Goal: Information Seeking & Learning: Understand process/instructions

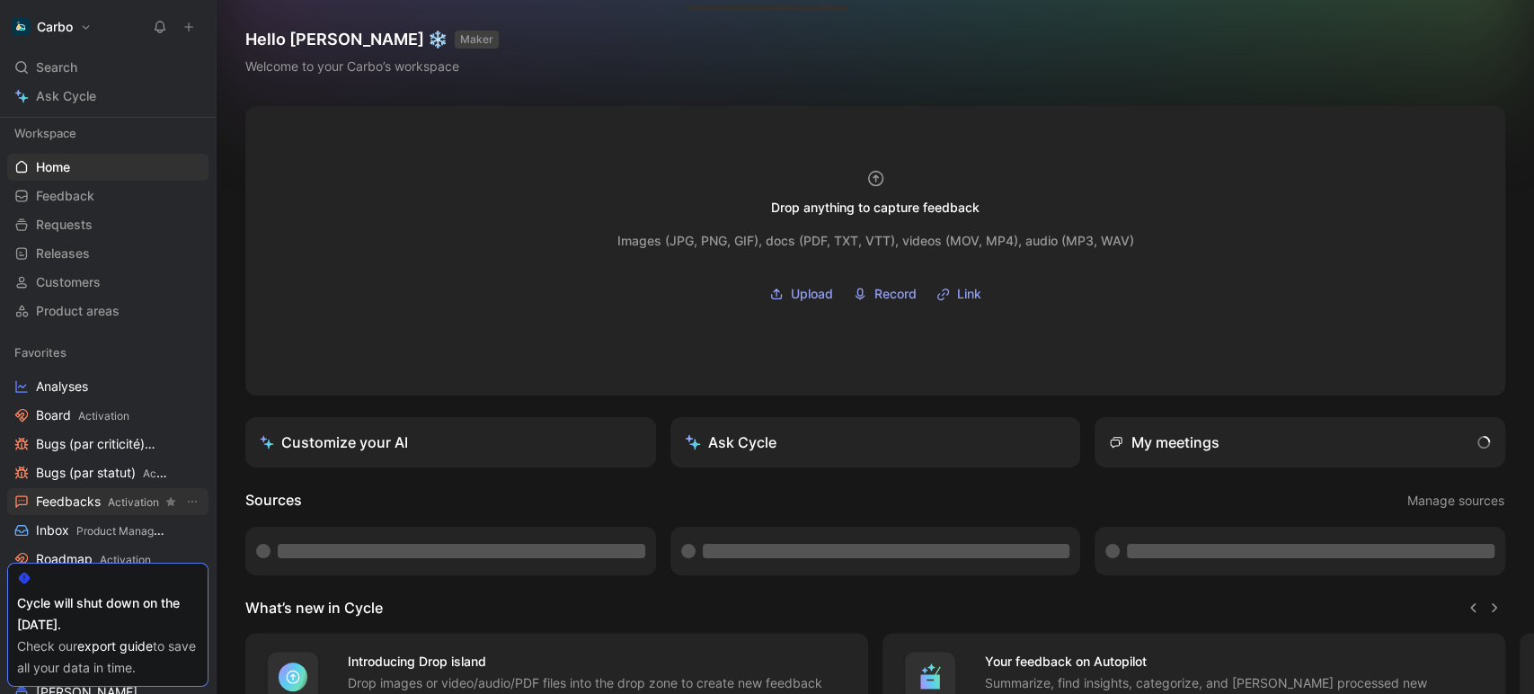
scroll to position [58, 0]
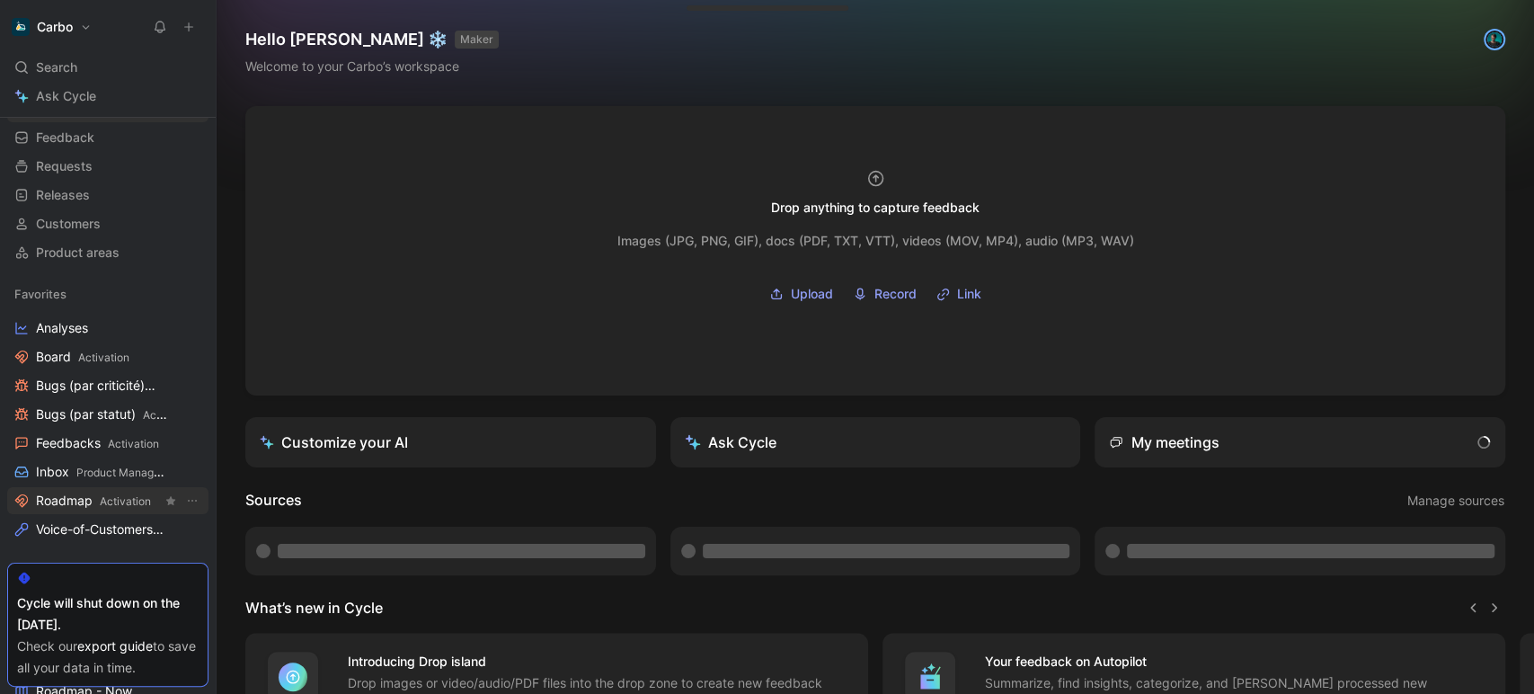
click at [83, 495] on span "Roadmap Activation" at bounding box center [93, 500] width 115 height 19
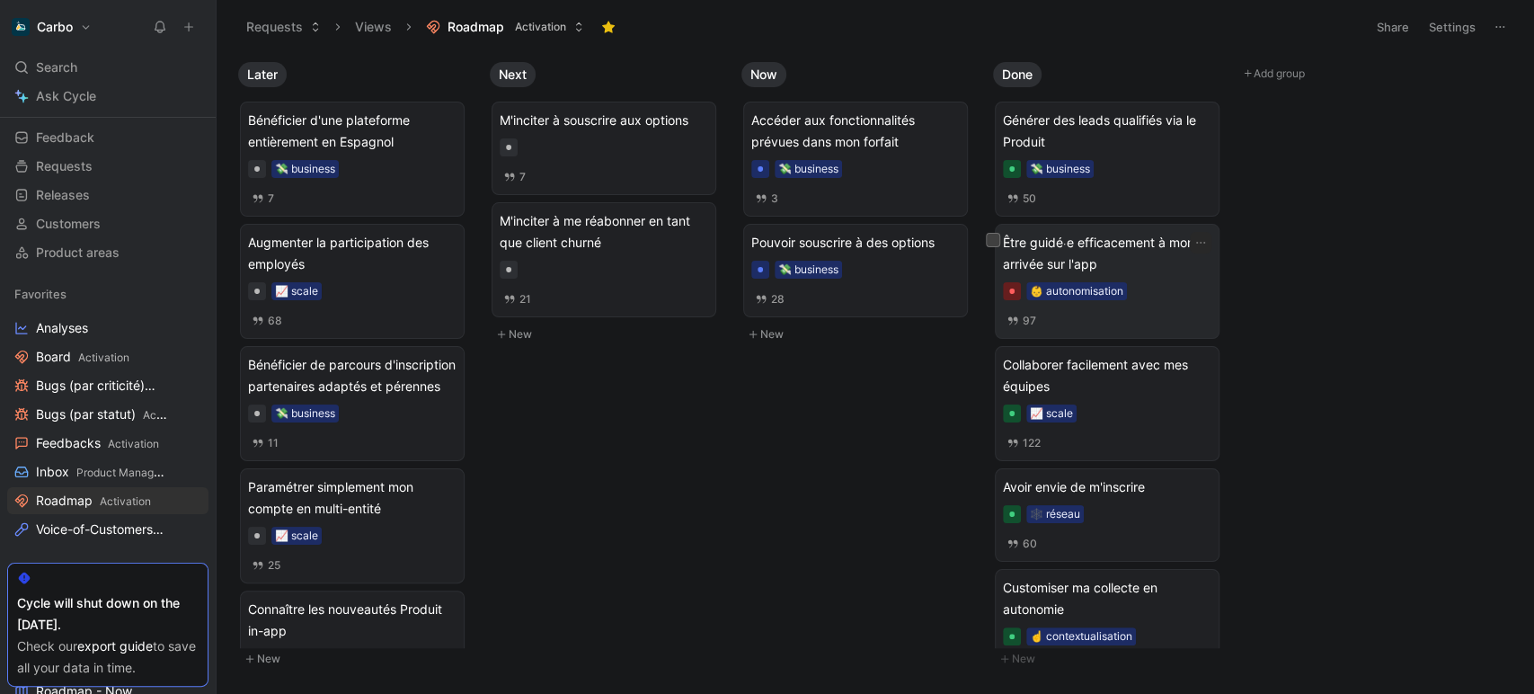
click at [1143, 268] on span "Être guidé⸱e efficacement à mon arrivée sur l'app" at bounding box center [1107, 253] width 208 height 43
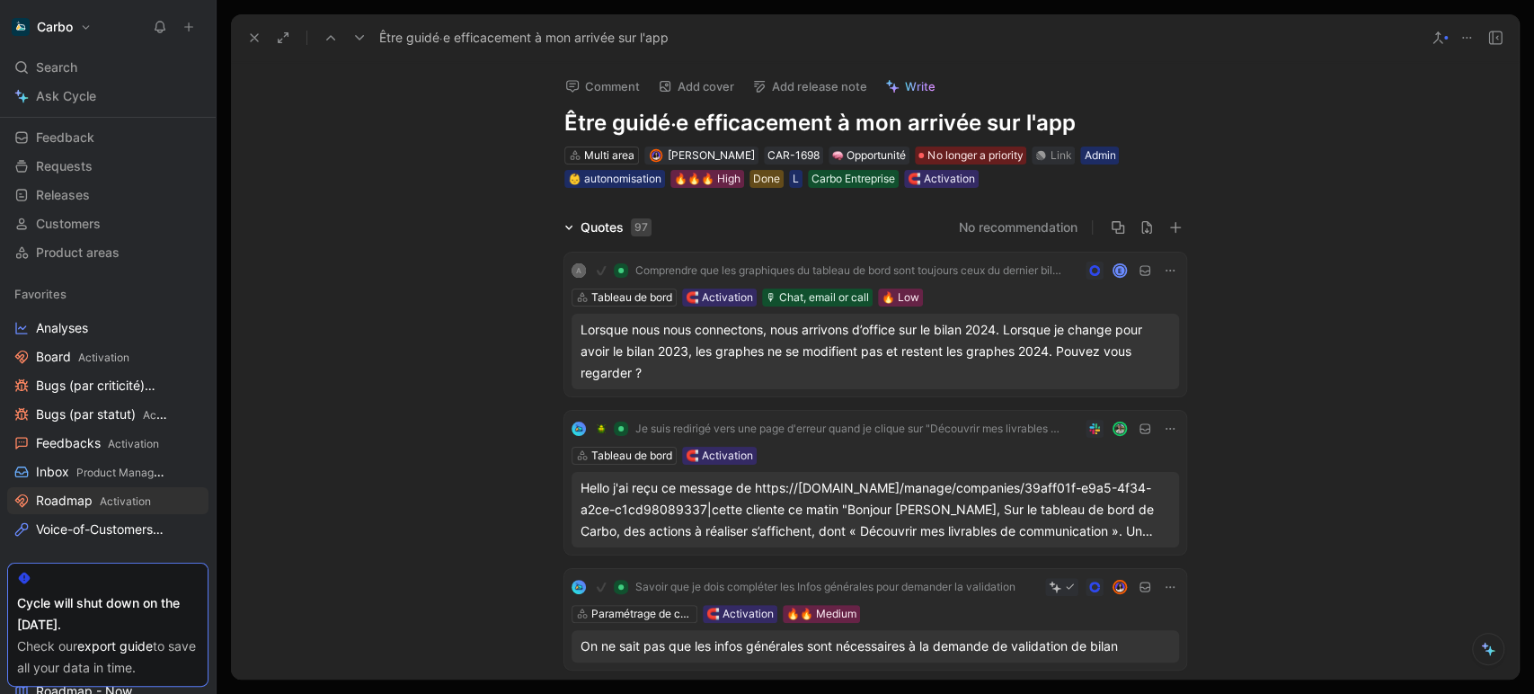
scroll to position [4890, 0]
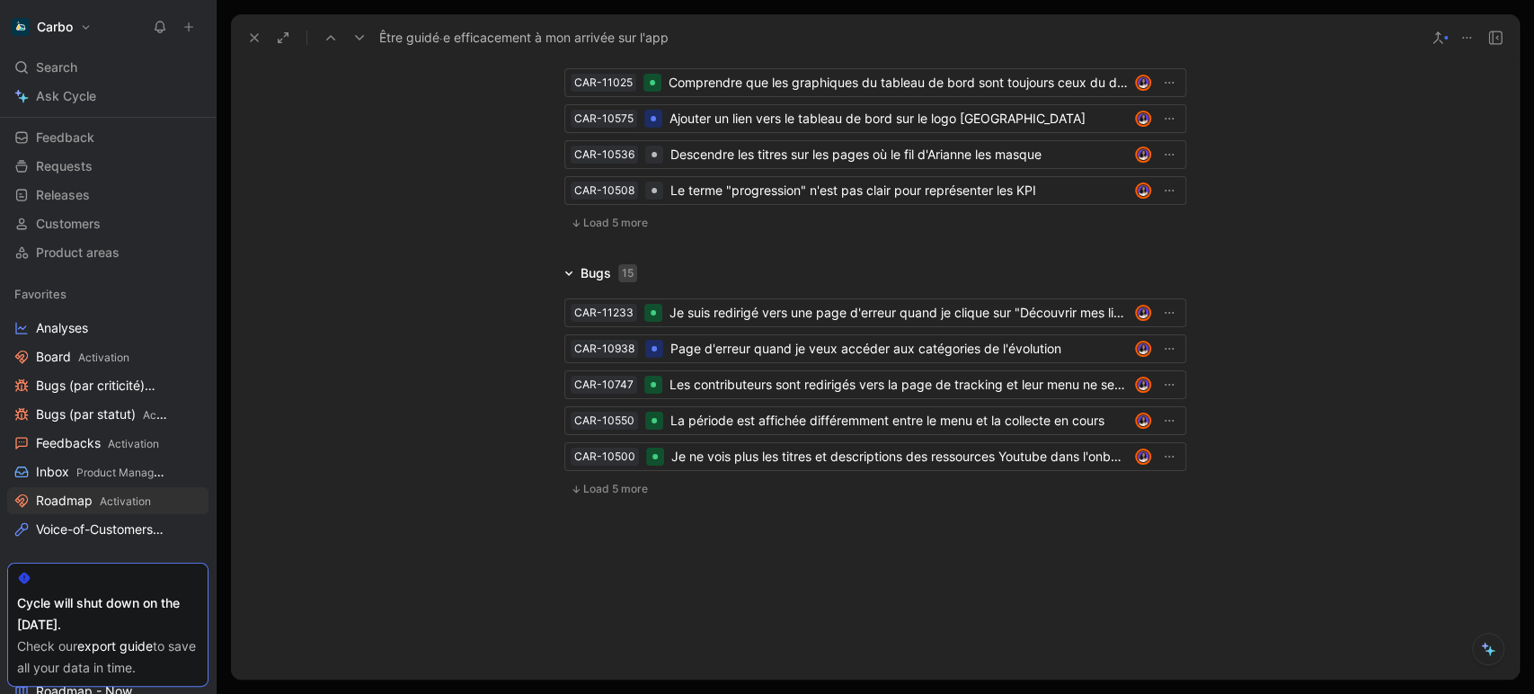
click at [572, 490] on icon at bounding box center [575, 488] width 6 height 7
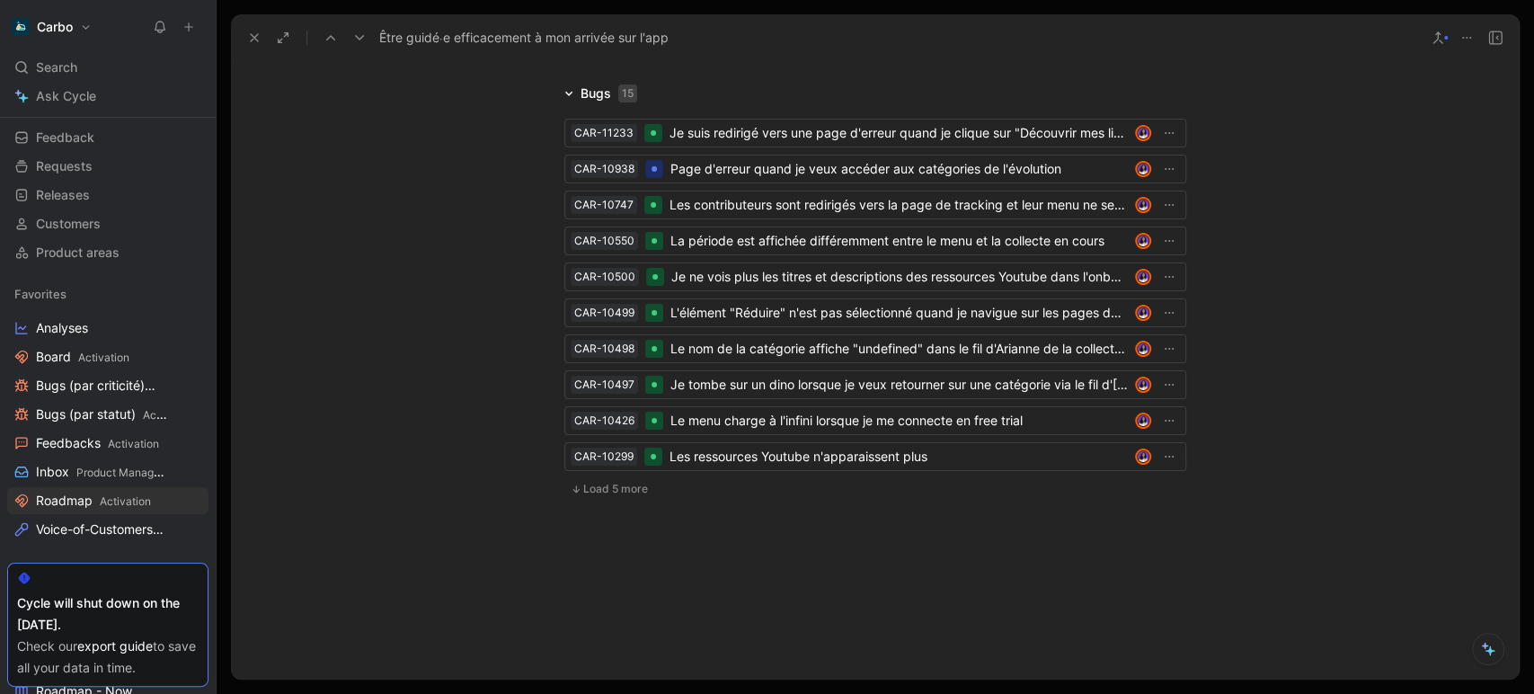
scroll to position [5040, 0]
click at [597, 496] on span "Load 5 more" at bounding box center [615, 489] width 65 height 14
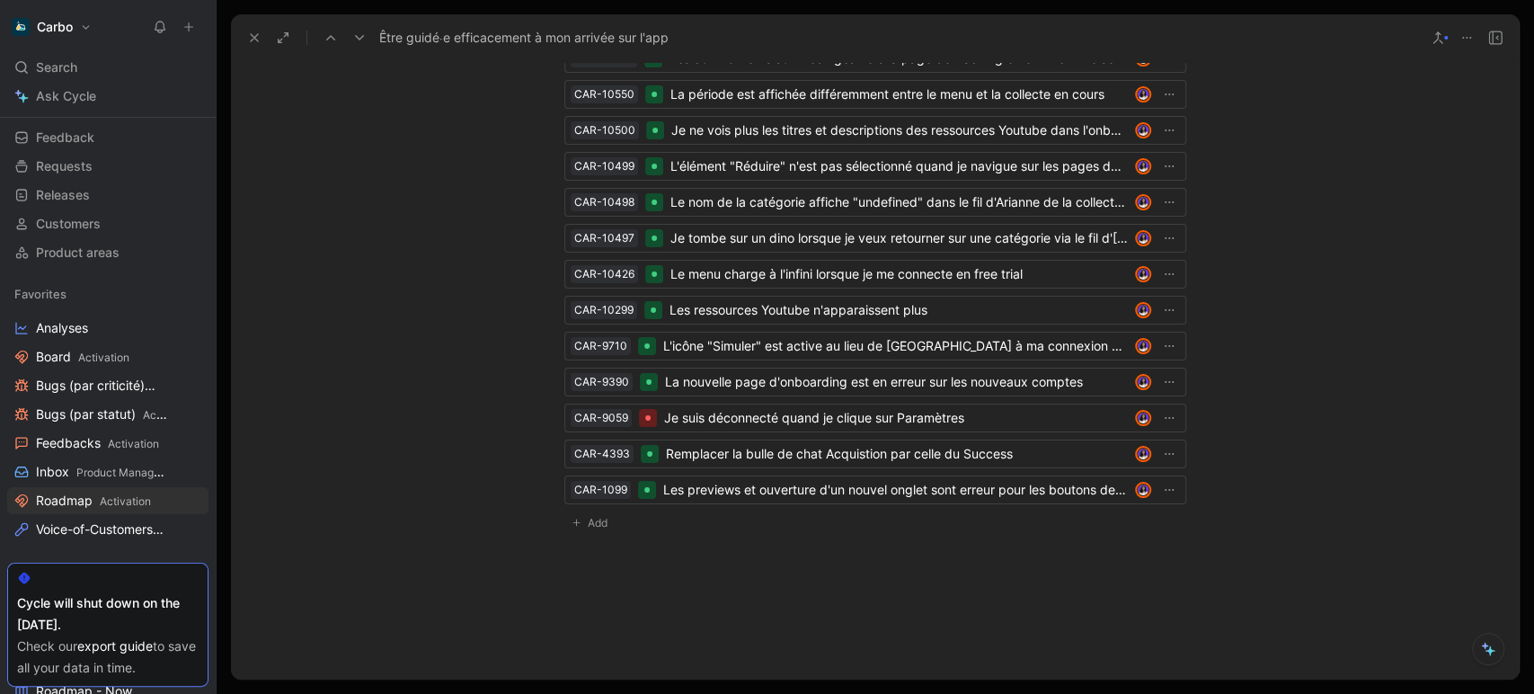
scroll to position [4523, 0]
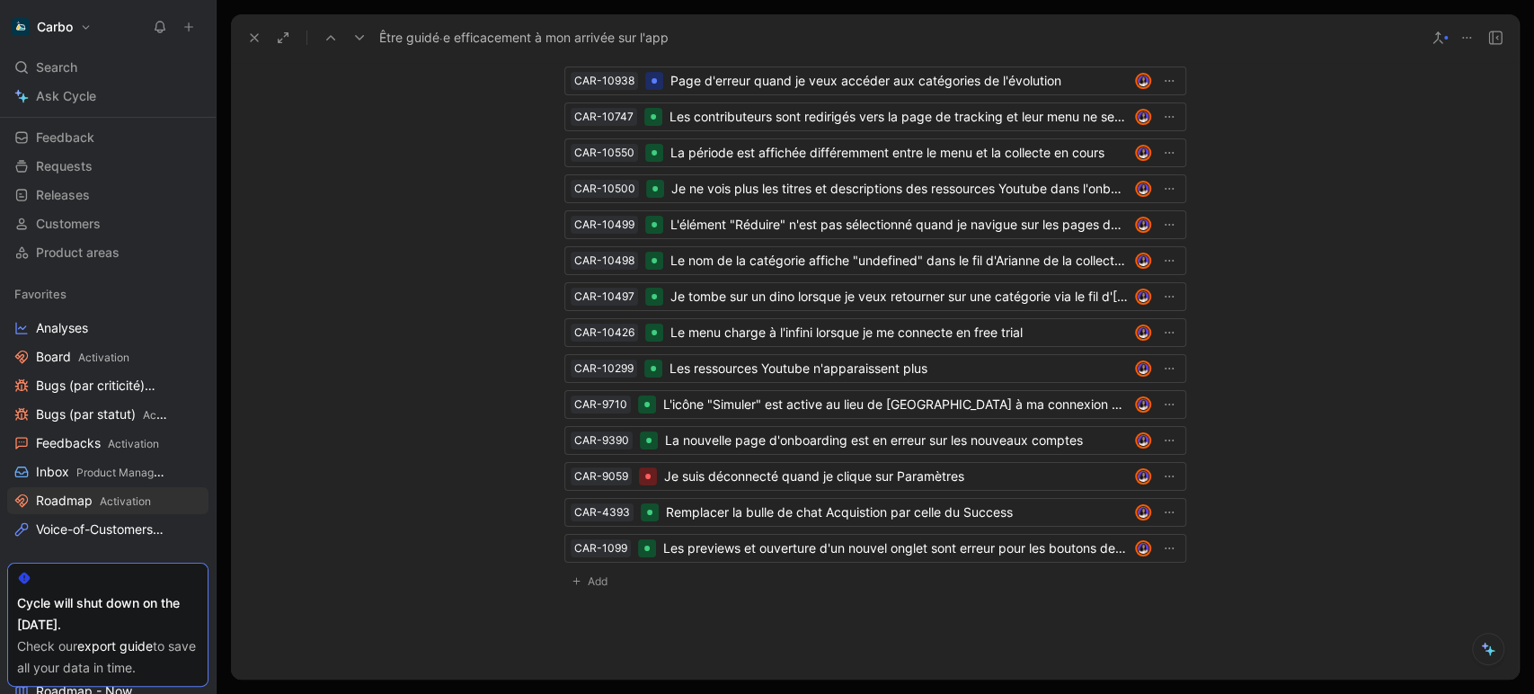
scroll to position [4673, 0]
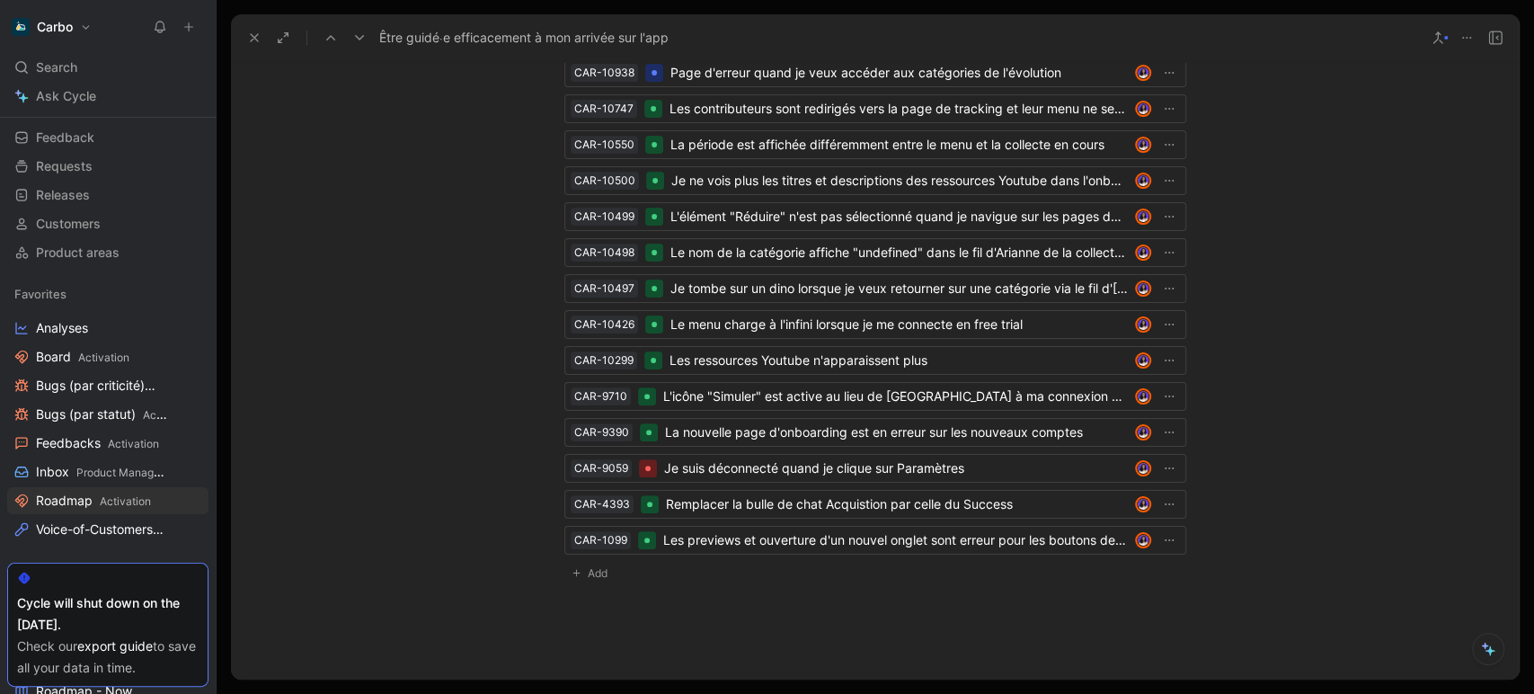
scroll to position [4867, 0]
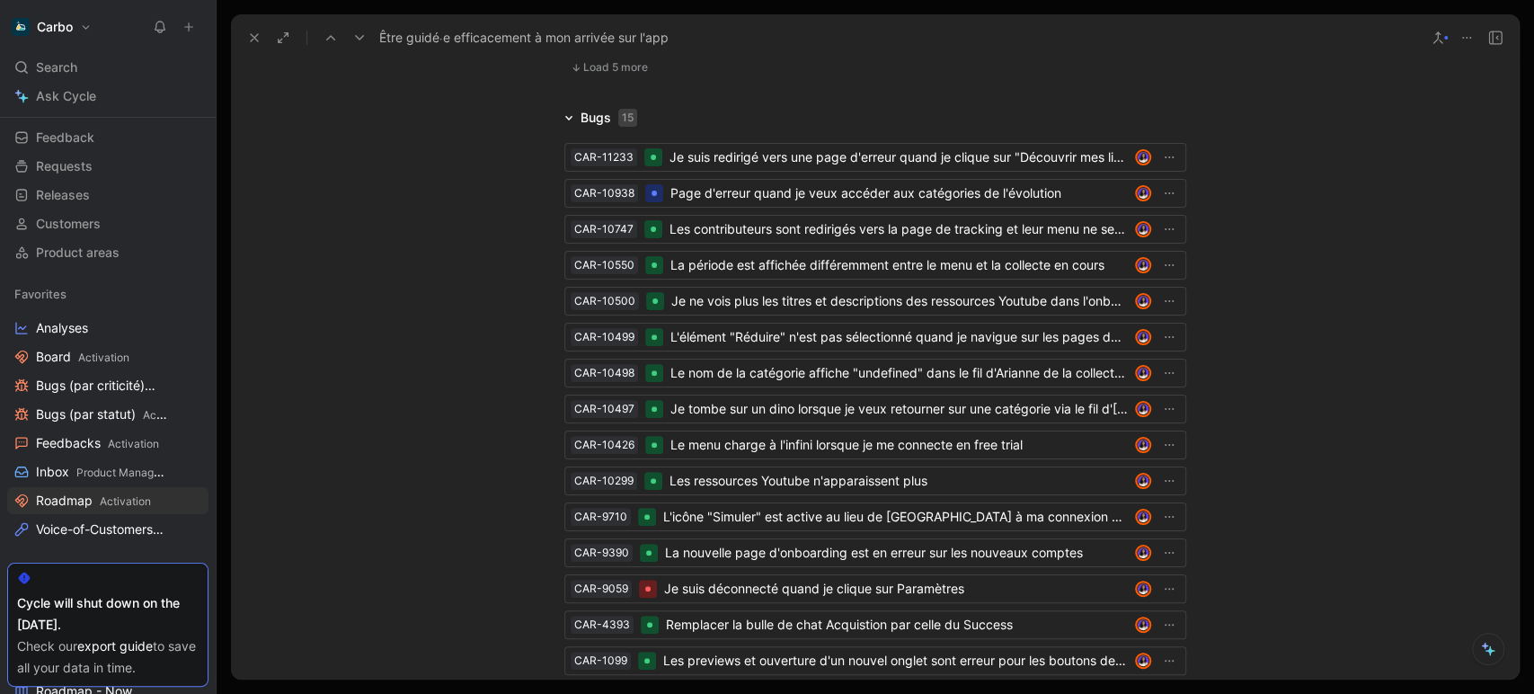
scroll to position [5145, 0]
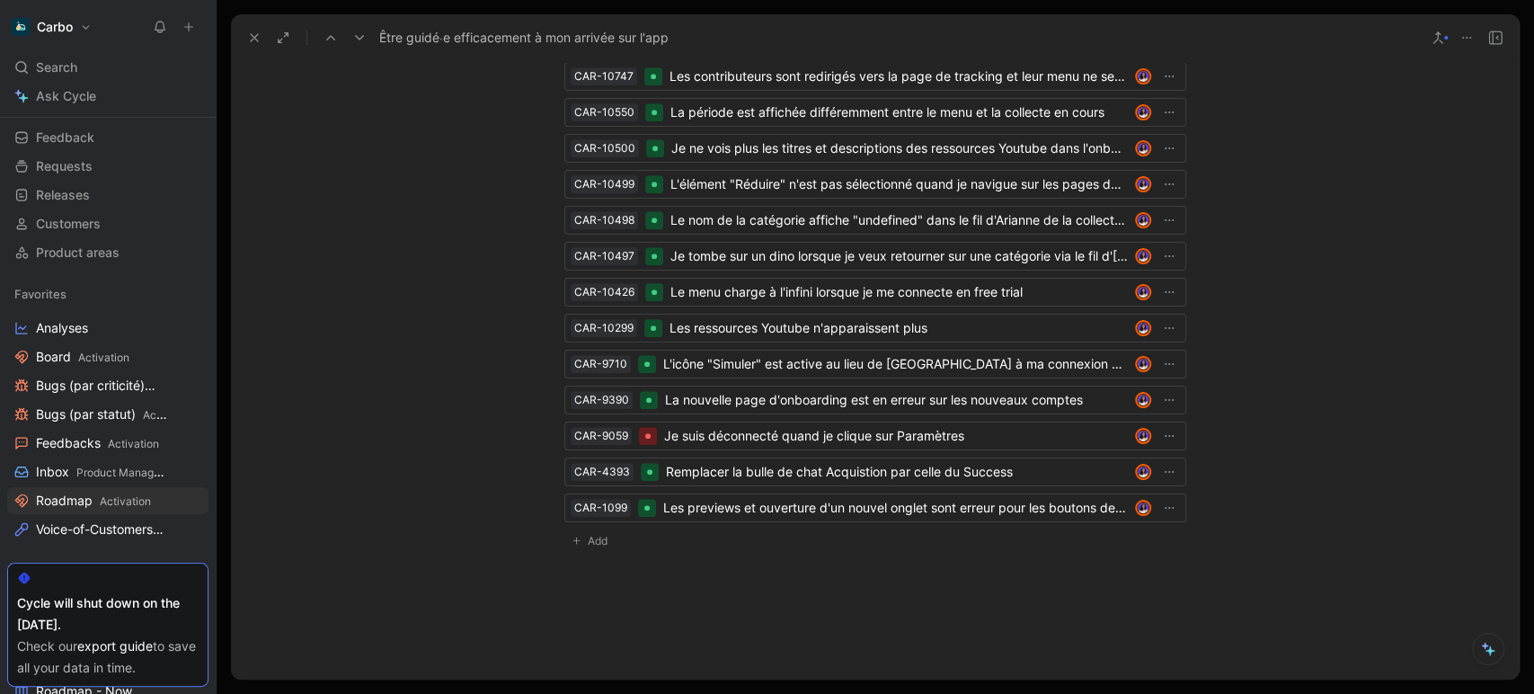
scroll to position [5250, 0]
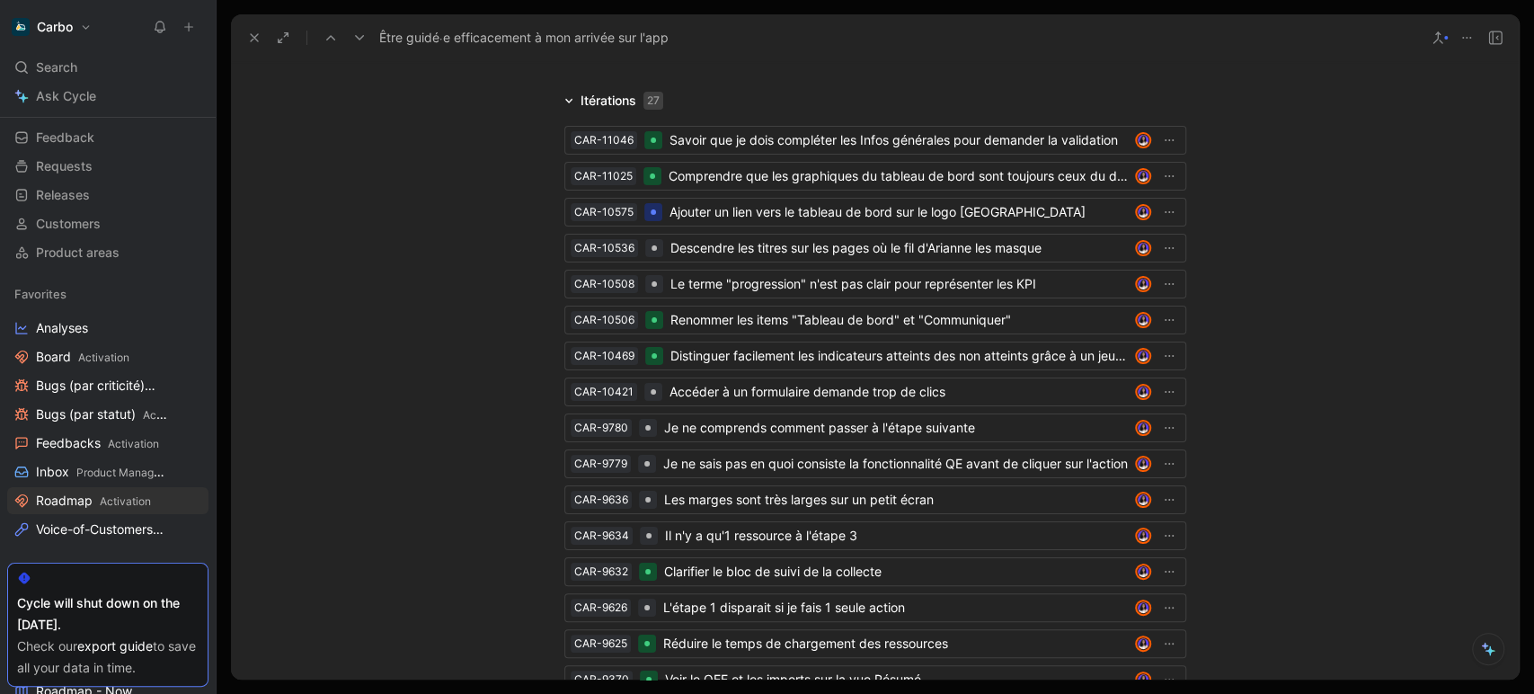
scroll to position [4512, 0]
